Goal: Ask a question

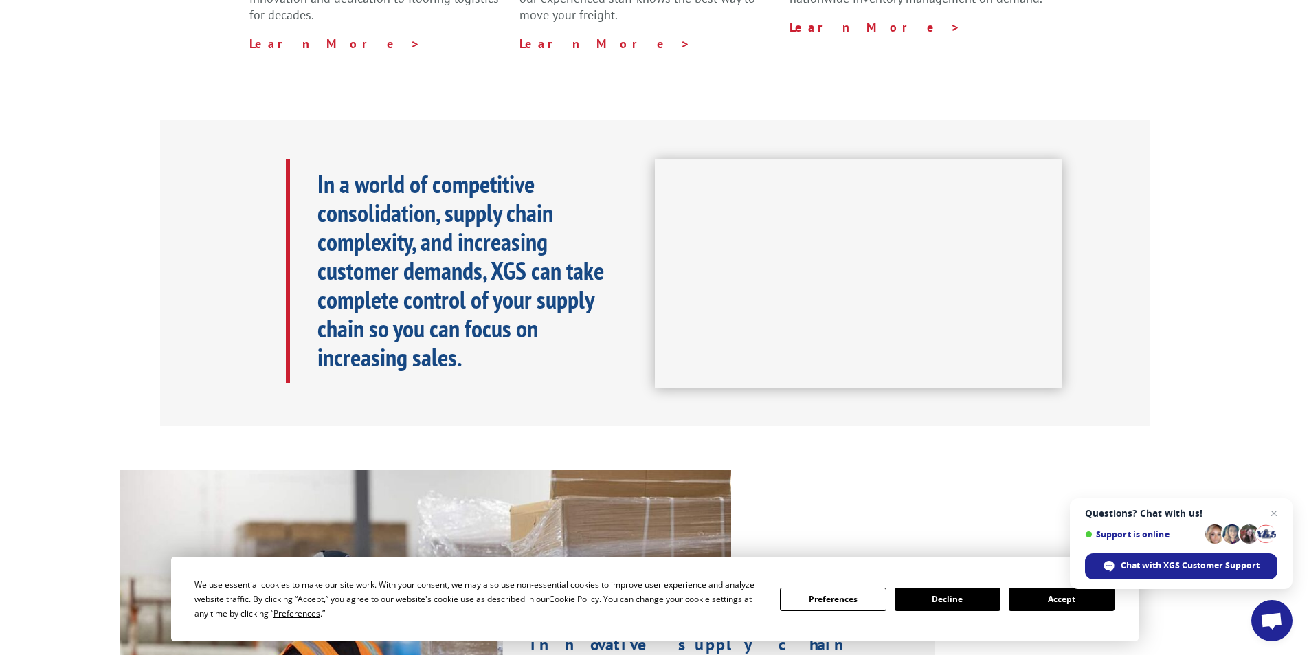
scroll to position [550, 0]
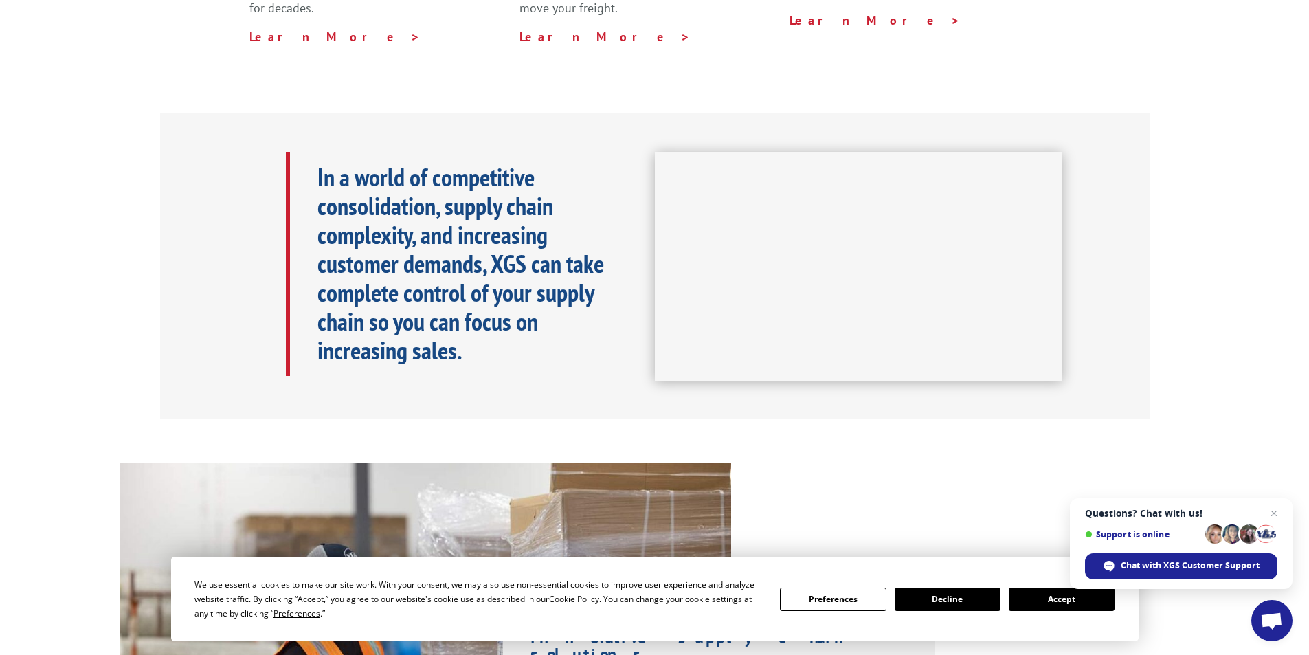
click at [1027, 601] on button "Accept" at bounding box center [1062, 599] width 106 height 23
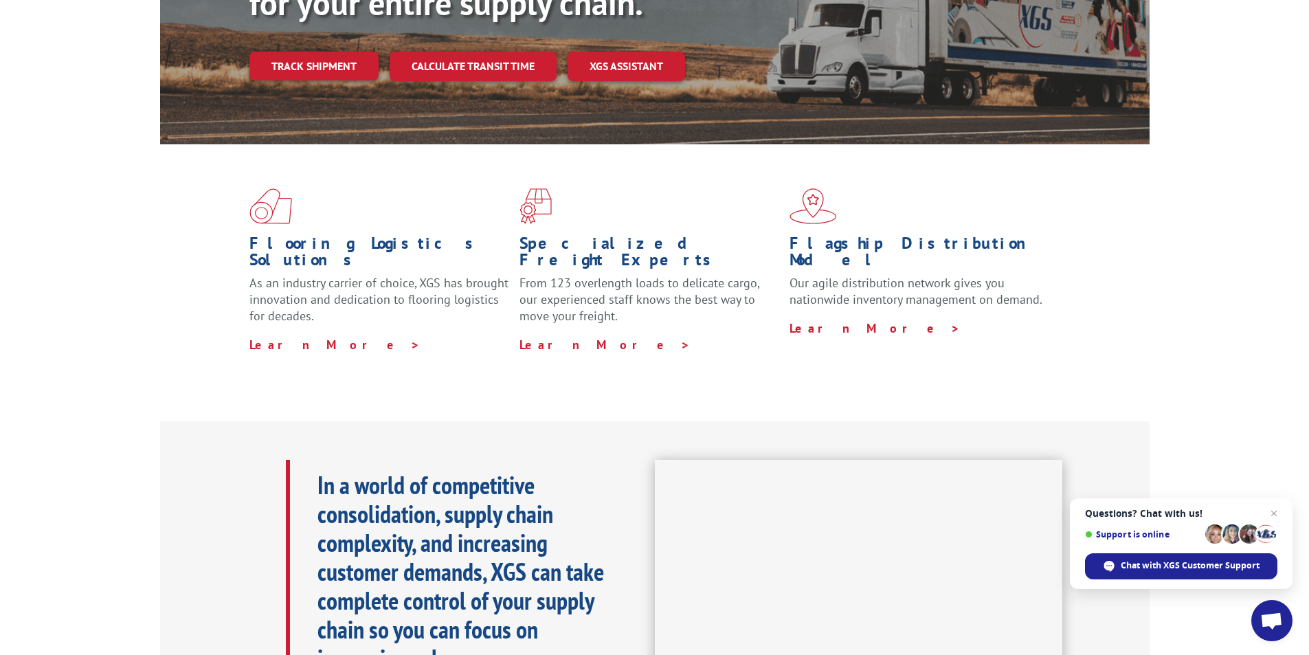
scroll to position [0, 0]
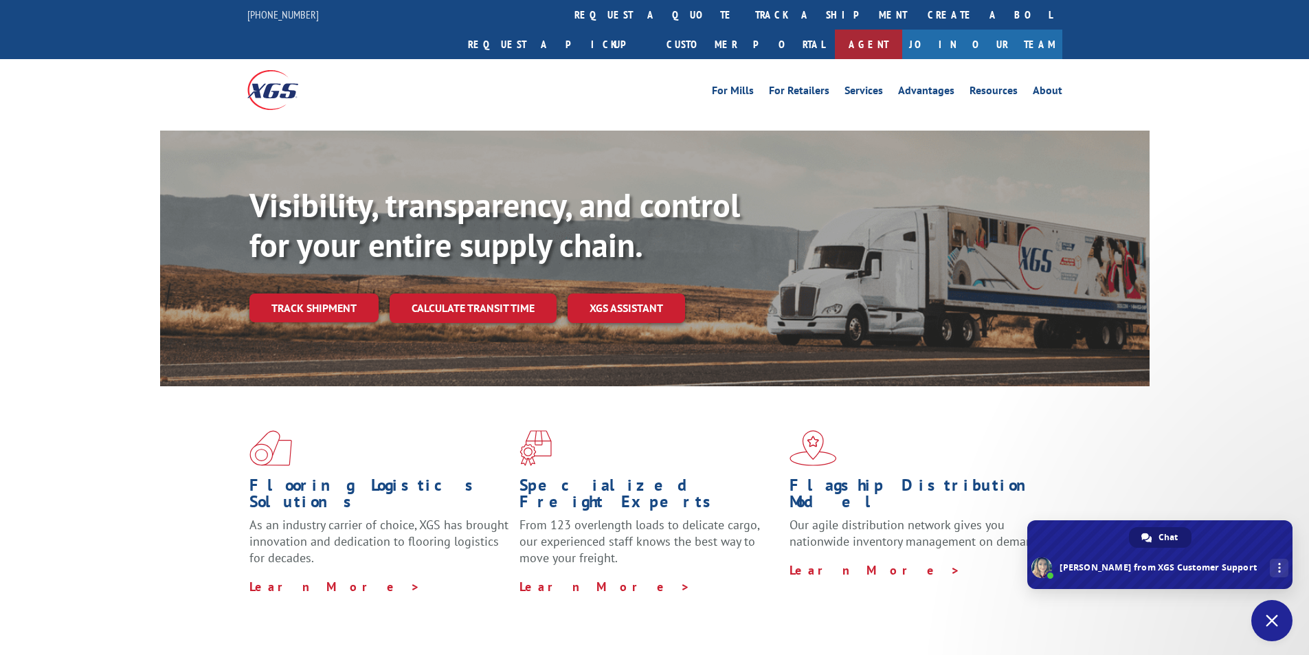
type textarea "im in the portal but"
type textarea "try 83257"
type textarea "[PERSON_NAME] Flooring"
type textarea "i found where i can pay"
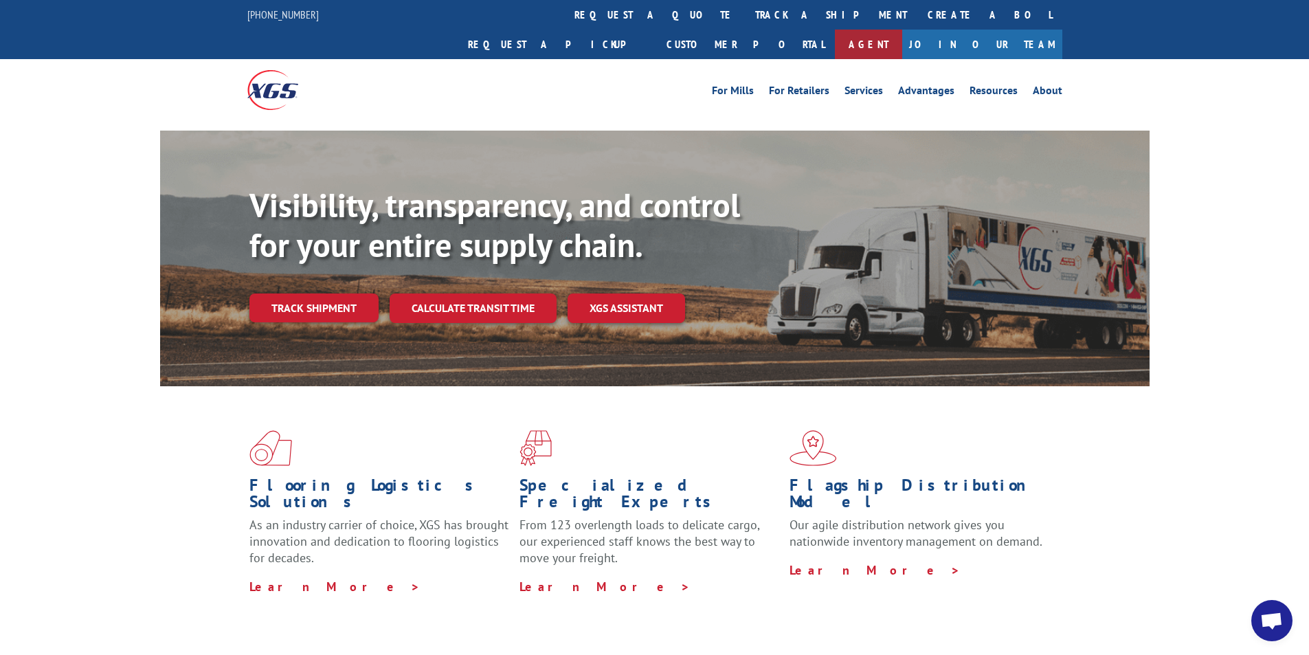
scroll to position [273, 0]
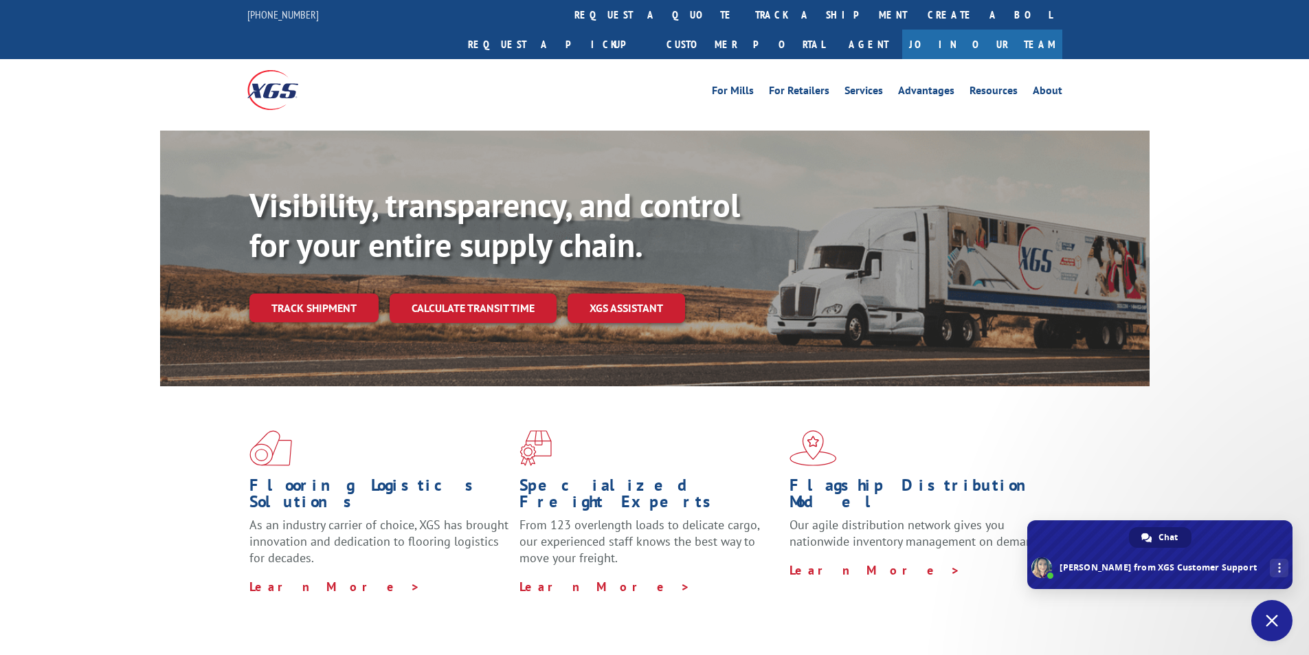
type textarea "im in the portal but"
type textarea "try 83257"
type textarea "[PERSON_NAME] Flooring"
type textarea "i found where i can pay"
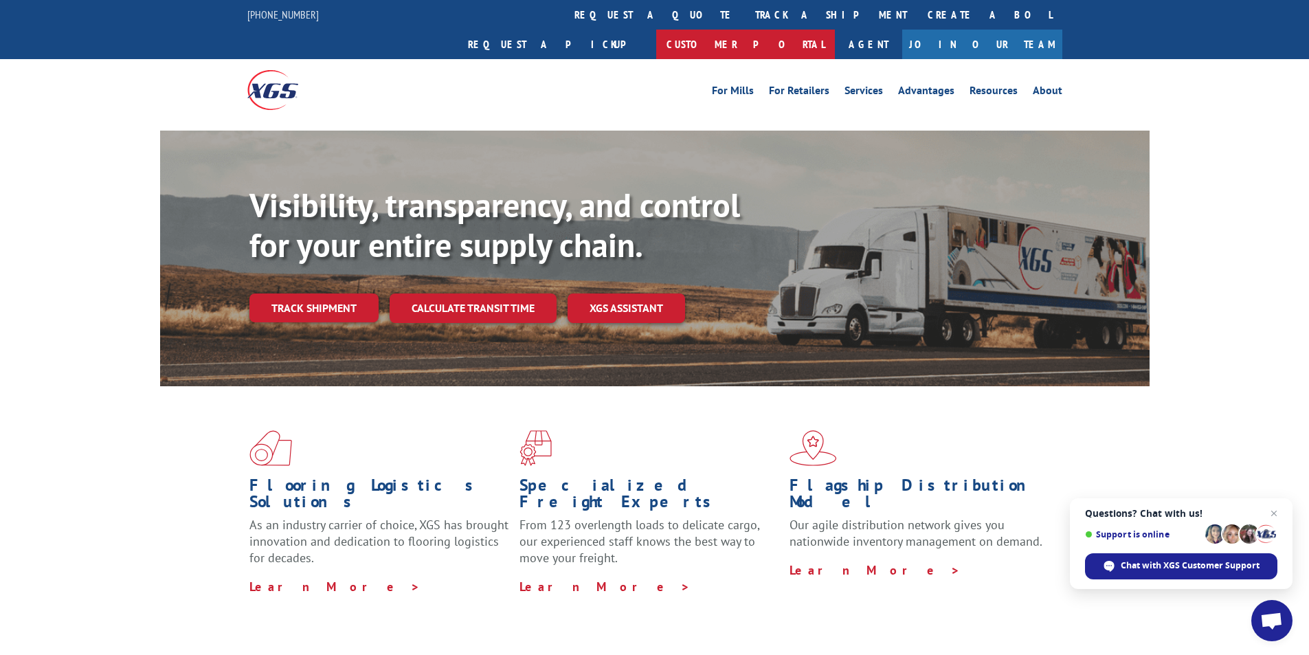
click at [835, 30] on link "Customer Portal" at bounding box center [745, 45] width 179 height 30
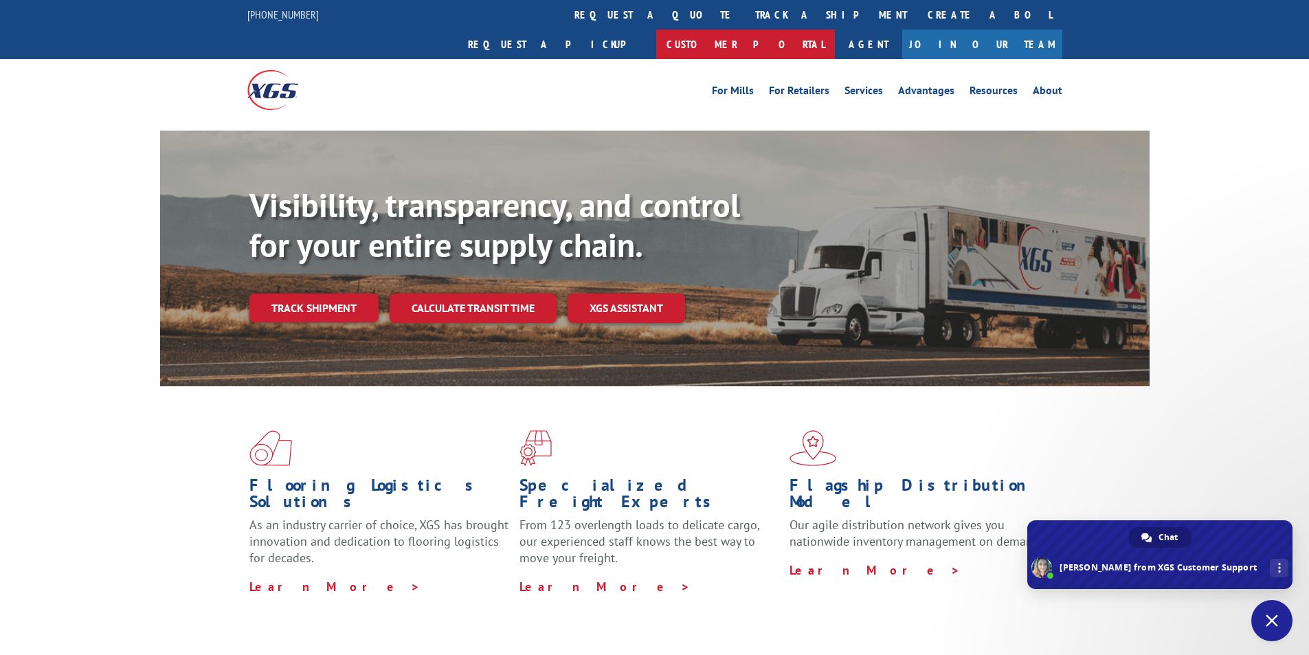
type textarea "im in the portal but"
type textarea "try 83257"
type textarea "[PERSON_NAME] Flooring"
type textarea "i found where i can pay"
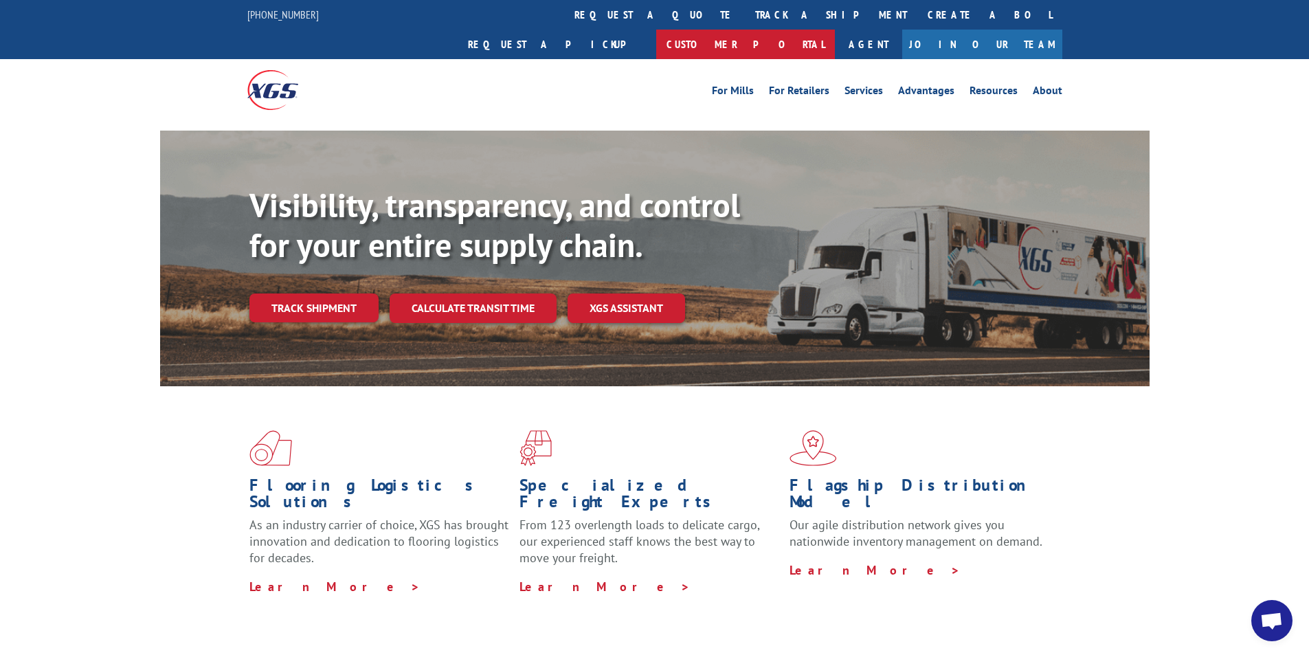
scroll to position [273, 0]
